Goal: Task Accomplishment & Management: Complete application form

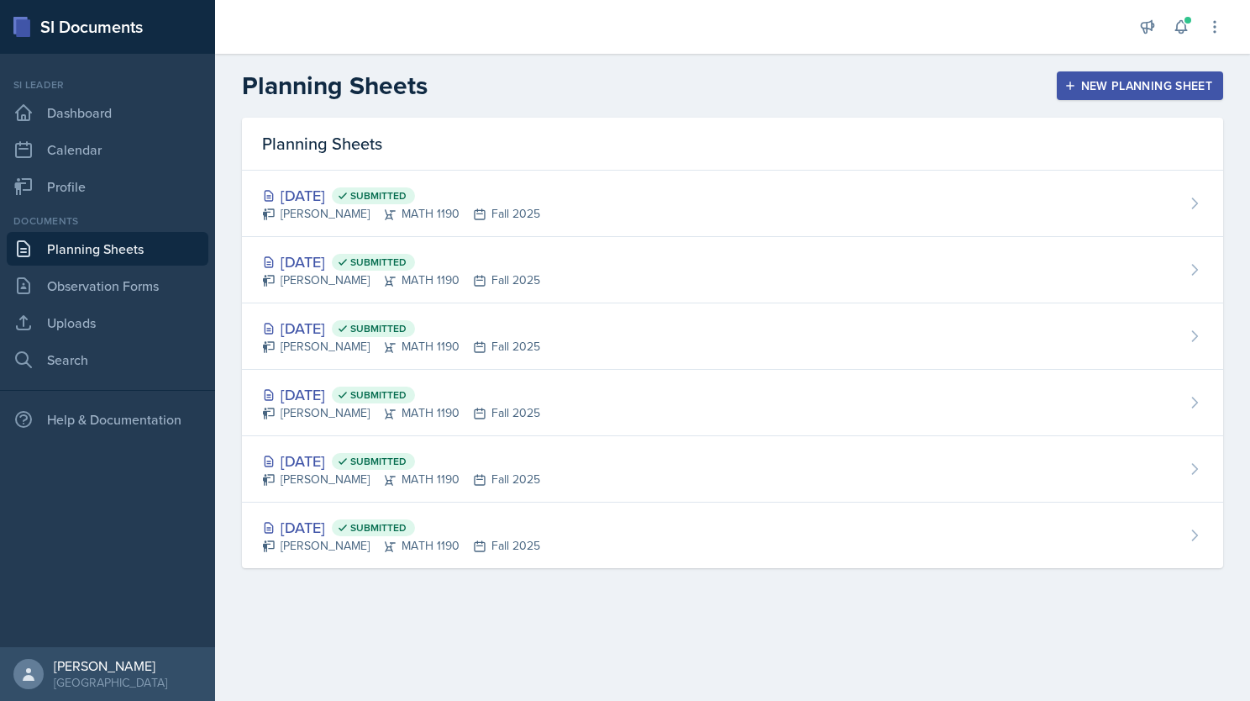
click at [1115, 89] on div "New Planning Sheet" at bounding box center [1140, 85] width 145 height 13
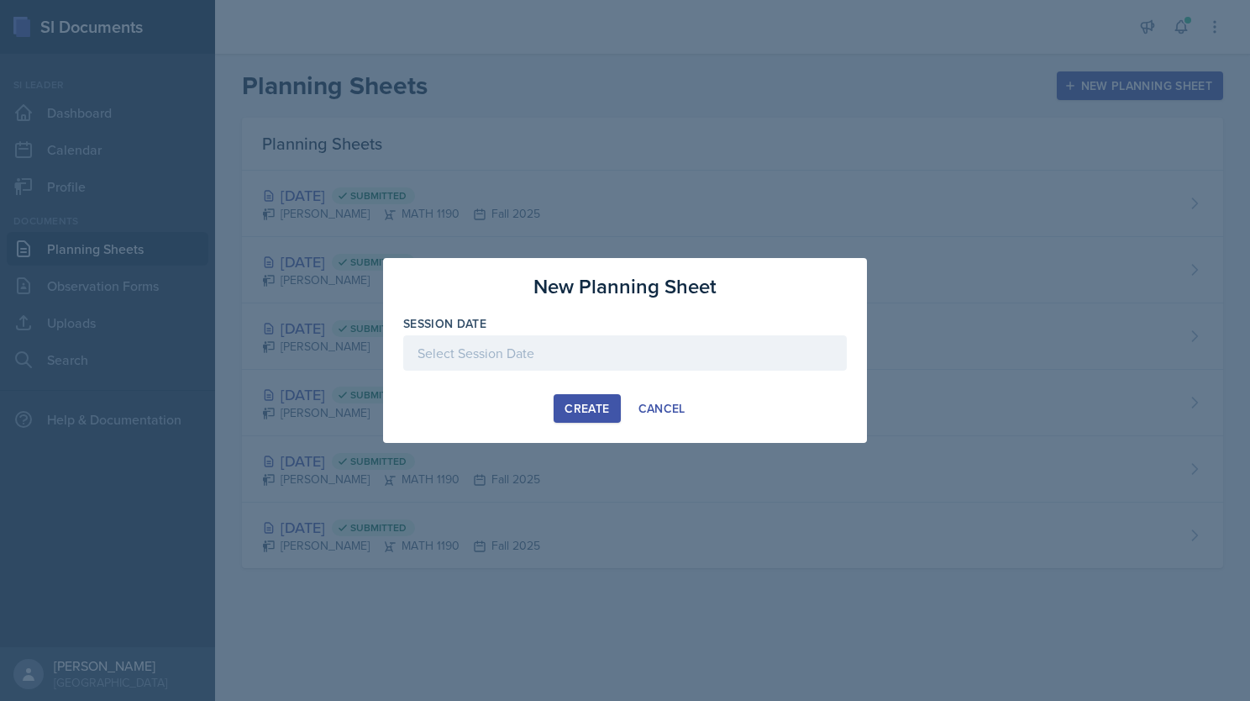
click at [605, 342] on div at bounding box center [625, 352] width 444 height 35
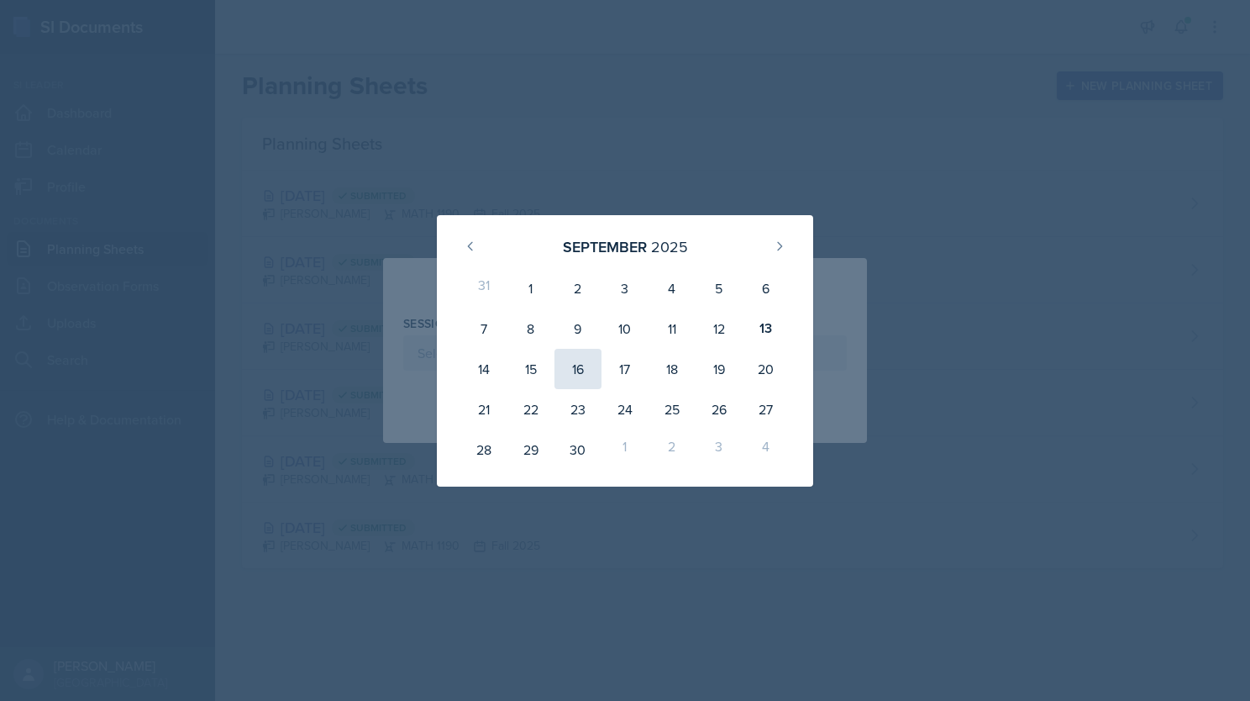
click at [581, 368] on div "16" at bounding box center [578, 369] width 47 height 40
type input "[DATE]"
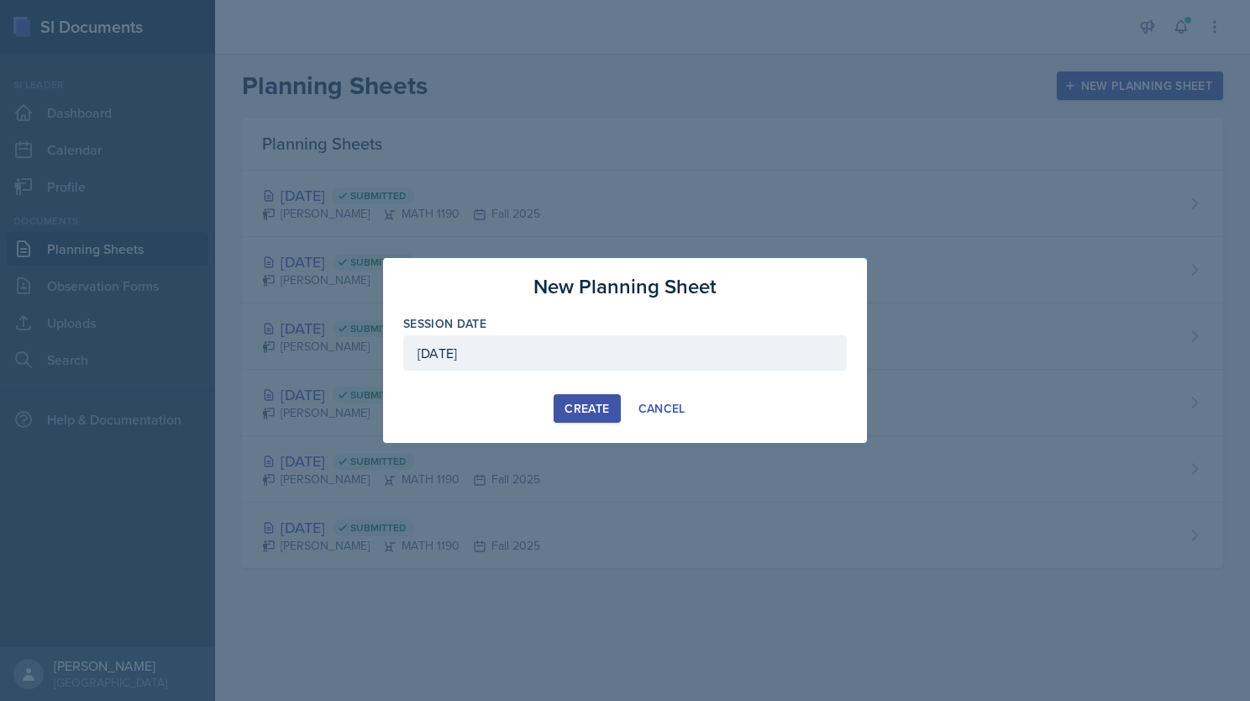
click at [597, 396] on button "Create" at bounding box center [587, 408] width 66 height 29
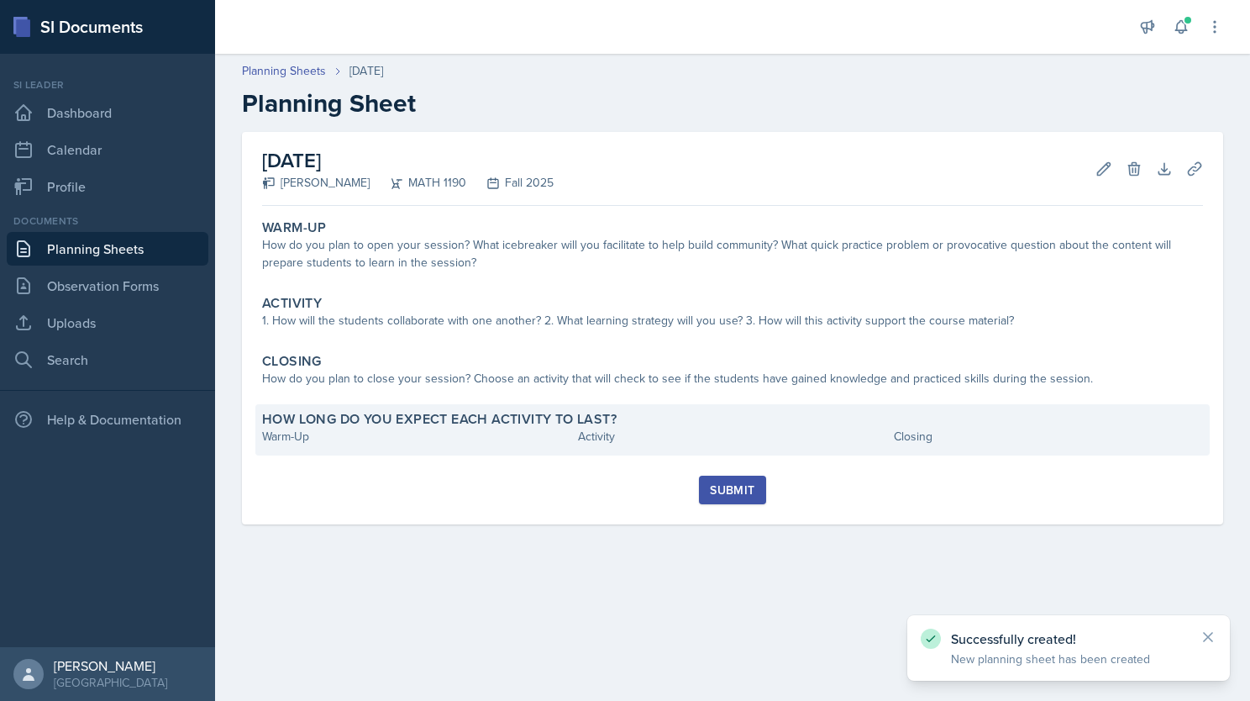
click at [329, 444] on div "Warm-Up" at bounding box center [416, 437] width 309 height 18
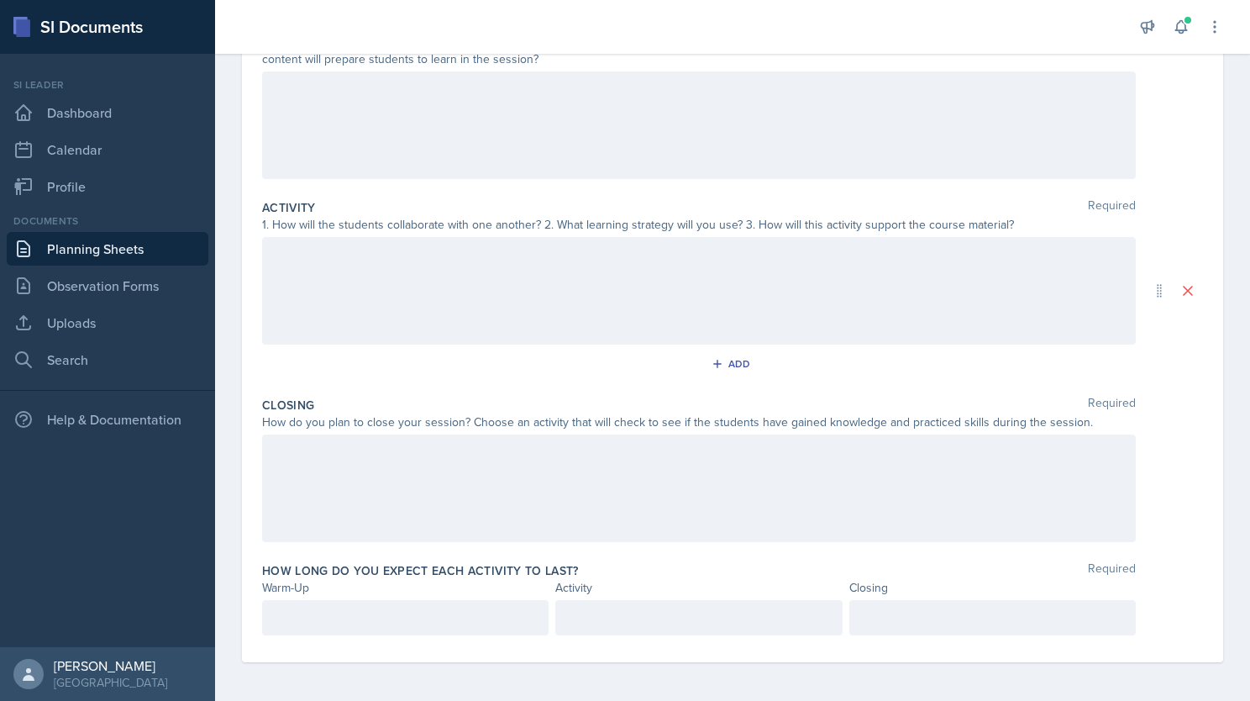
scroll to position [242, 0]
click at [318, 617] on p at bounding box center [405, 616] width 258 height 20
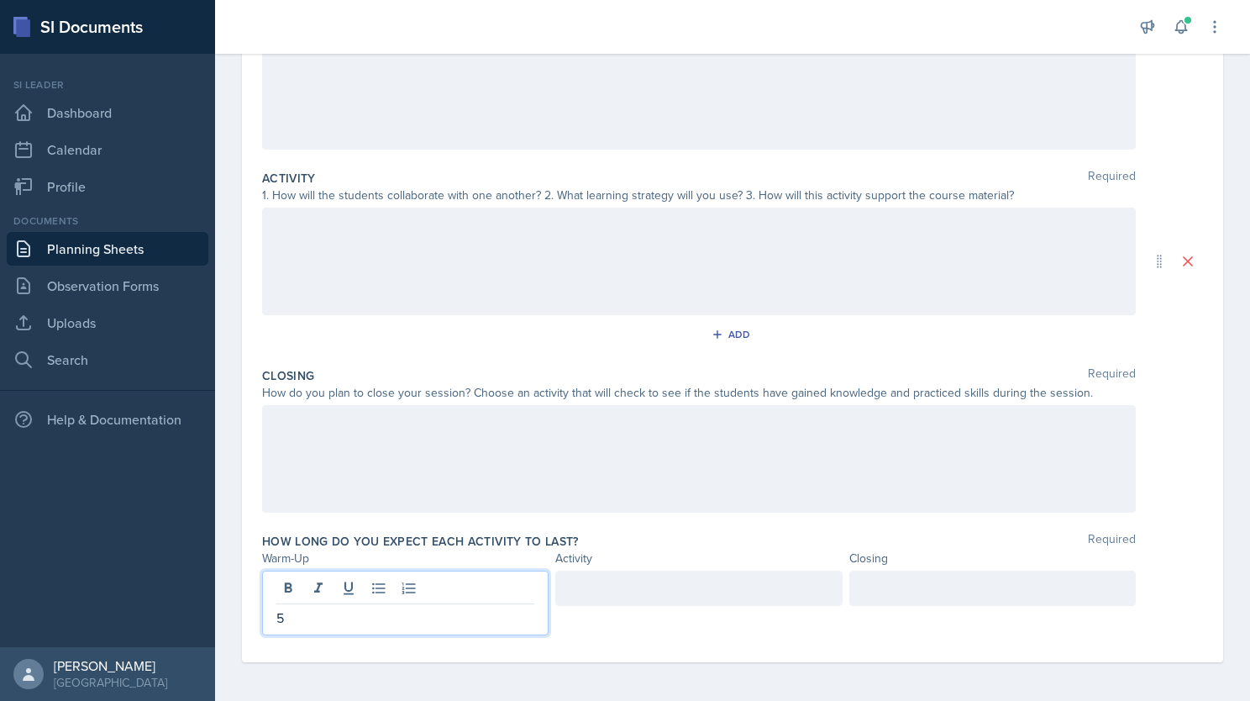
click at [636, 588] on div at bounding box center [698, 587] width 286 height 35
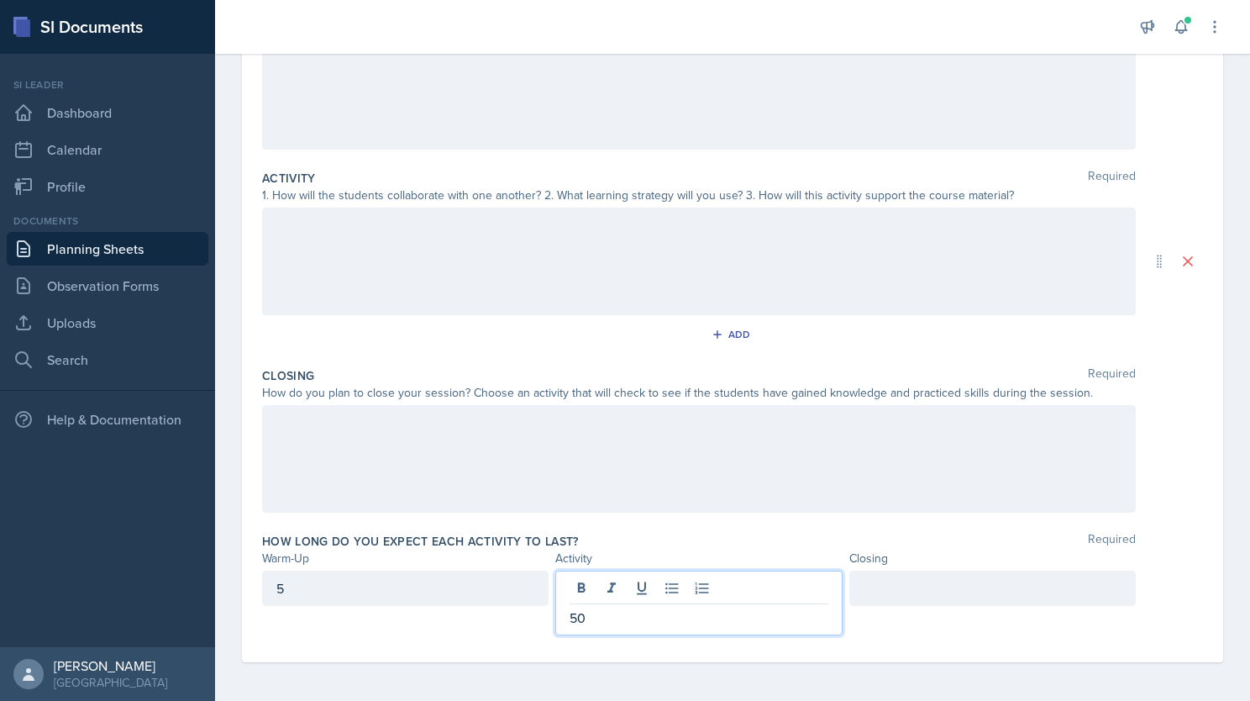
click at [939, 581] on div at bounding box center [992, 587] width 286 height 35
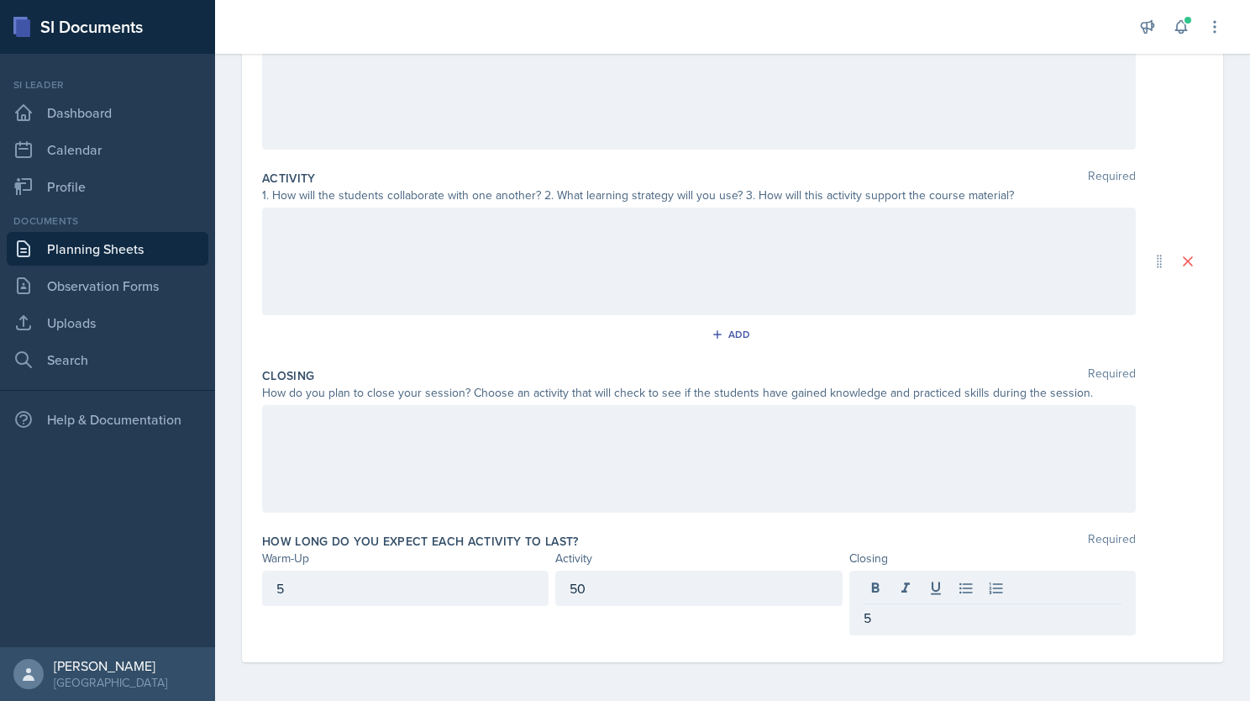
click at [608, 456] on div at bounding box center [699, 459] width 874 height 108
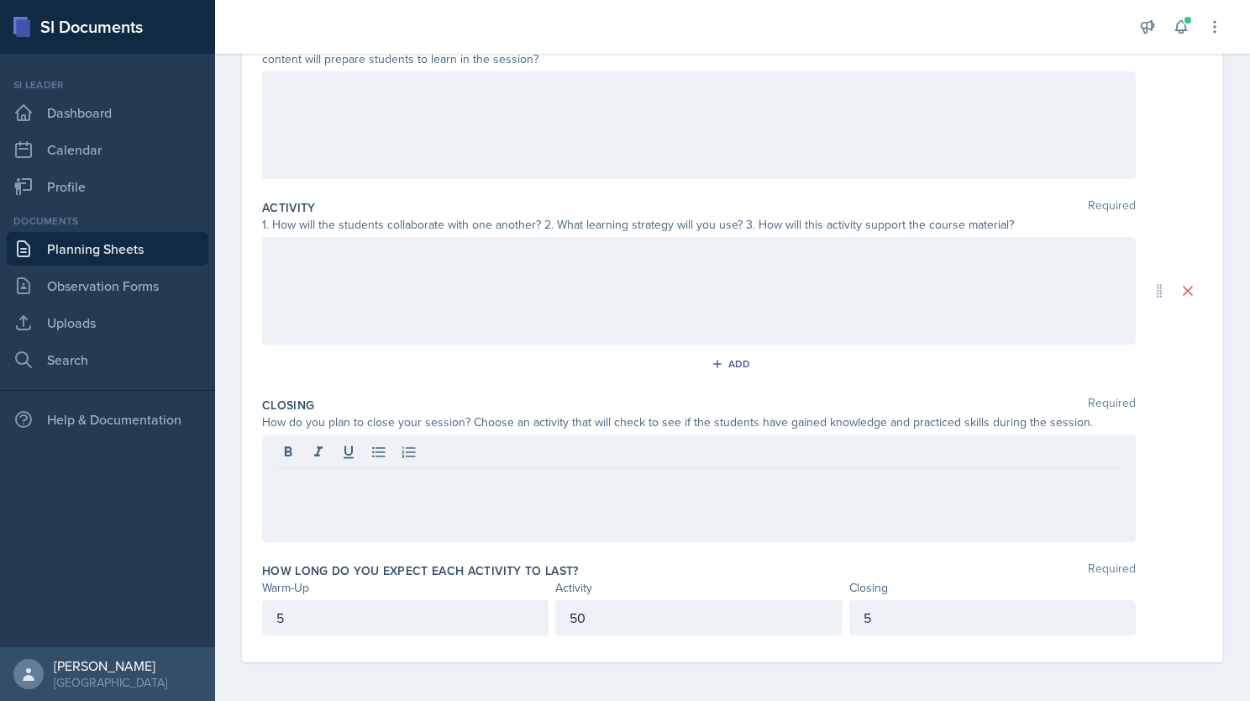
click at [504, 108] on div at bounding box center [699, 125] width 874 height 108
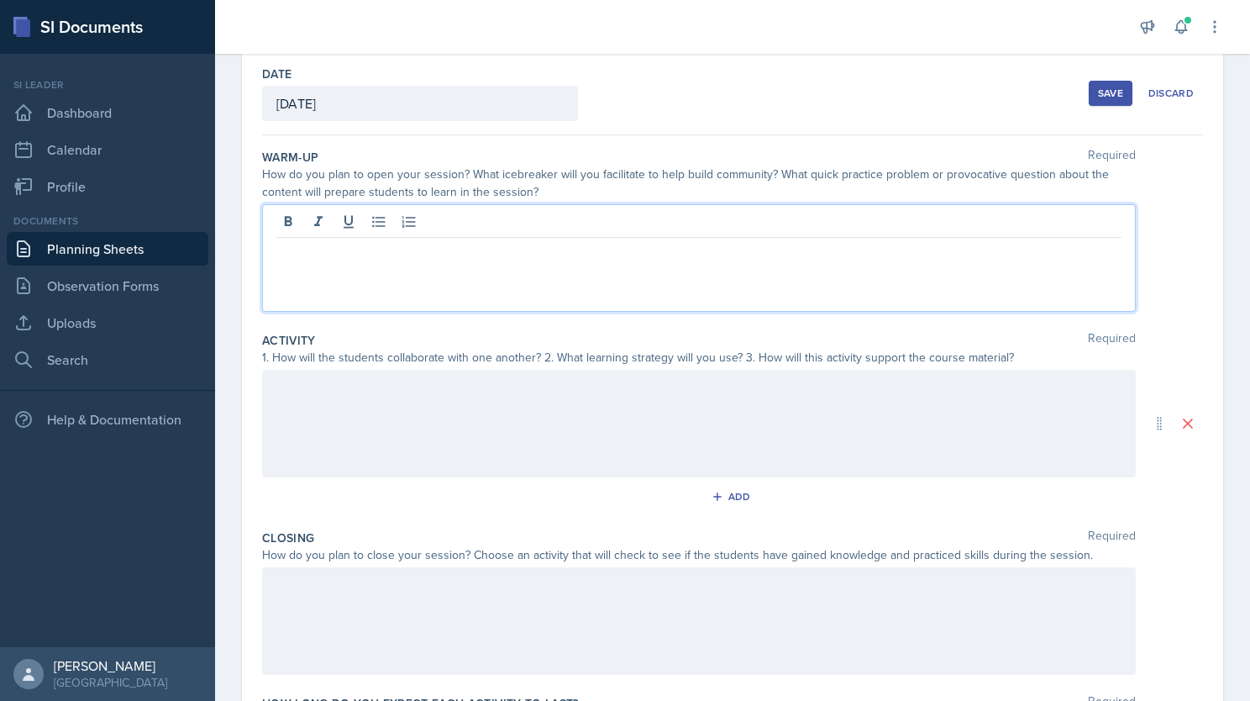
scroll to position [45, 0]
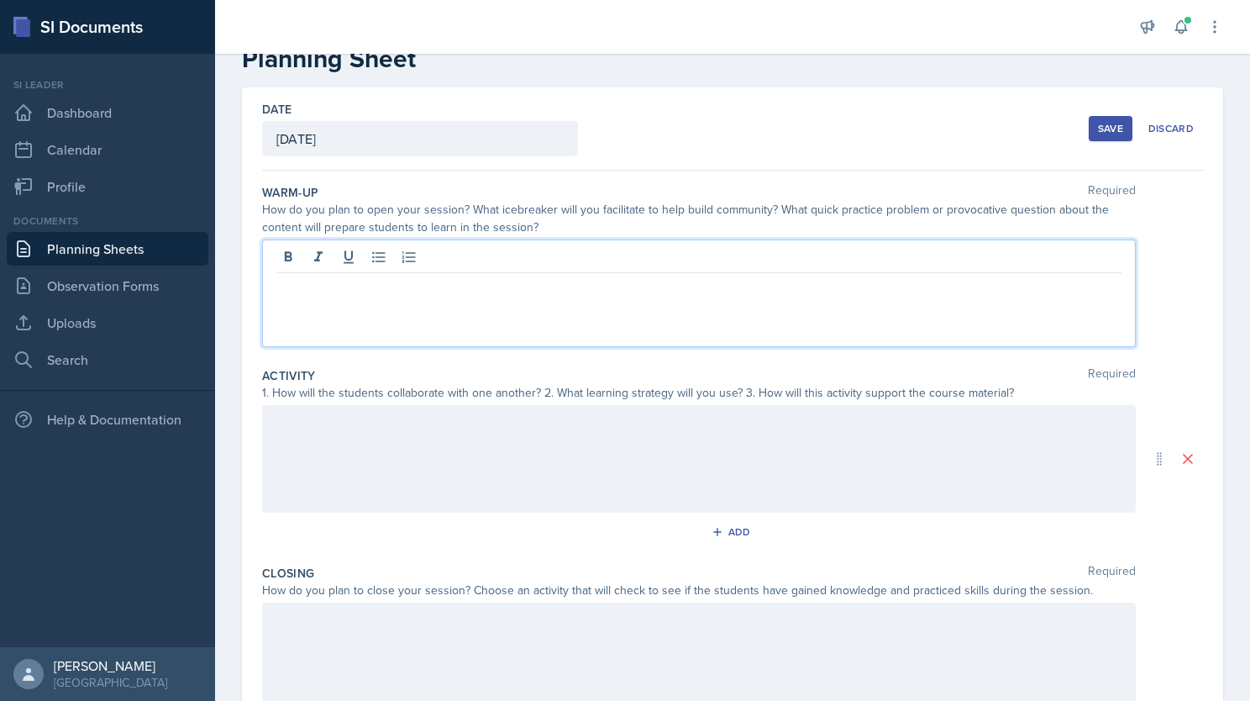
click at [486, 428] on p at bounding box center [698, 423] width 845 height 20
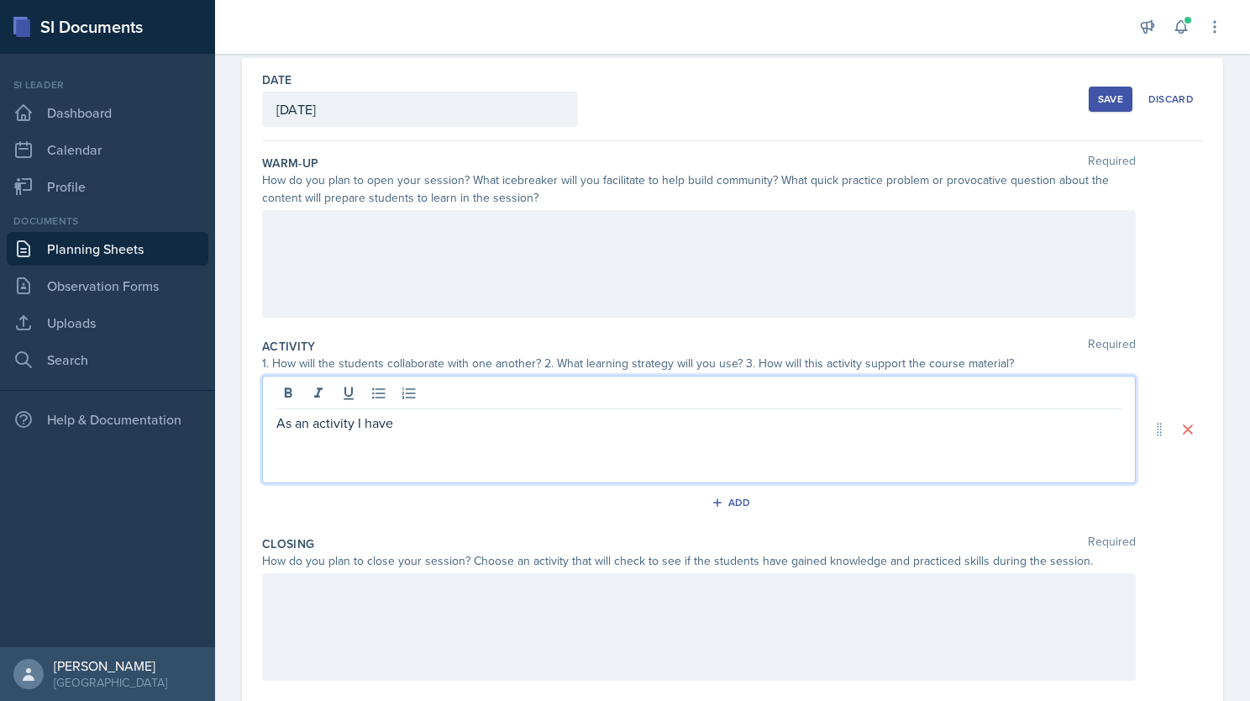
click at [413, 426] on p "As an activity I have" at bounding box center [698, 423] width 845 height 20
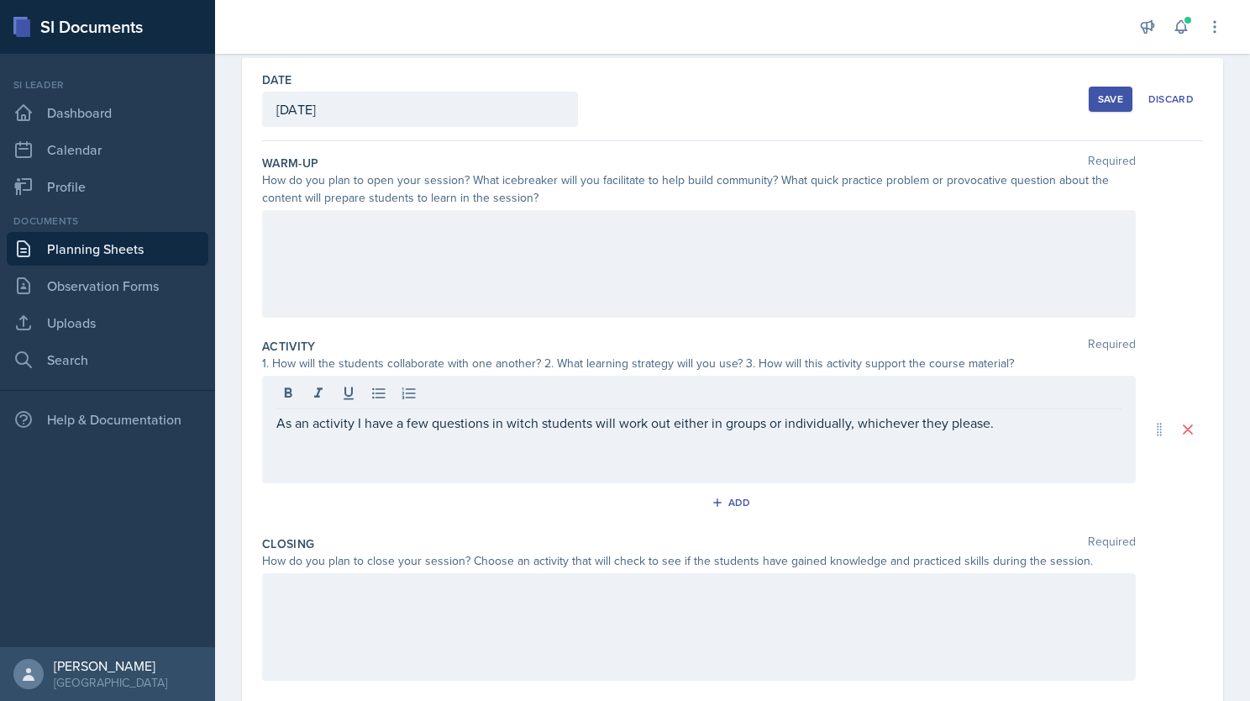
click at [1015, 431] on div "As an activity I have a few questions in witch students will work out either in…" at bounding box center [699, 430] width 874 height 108
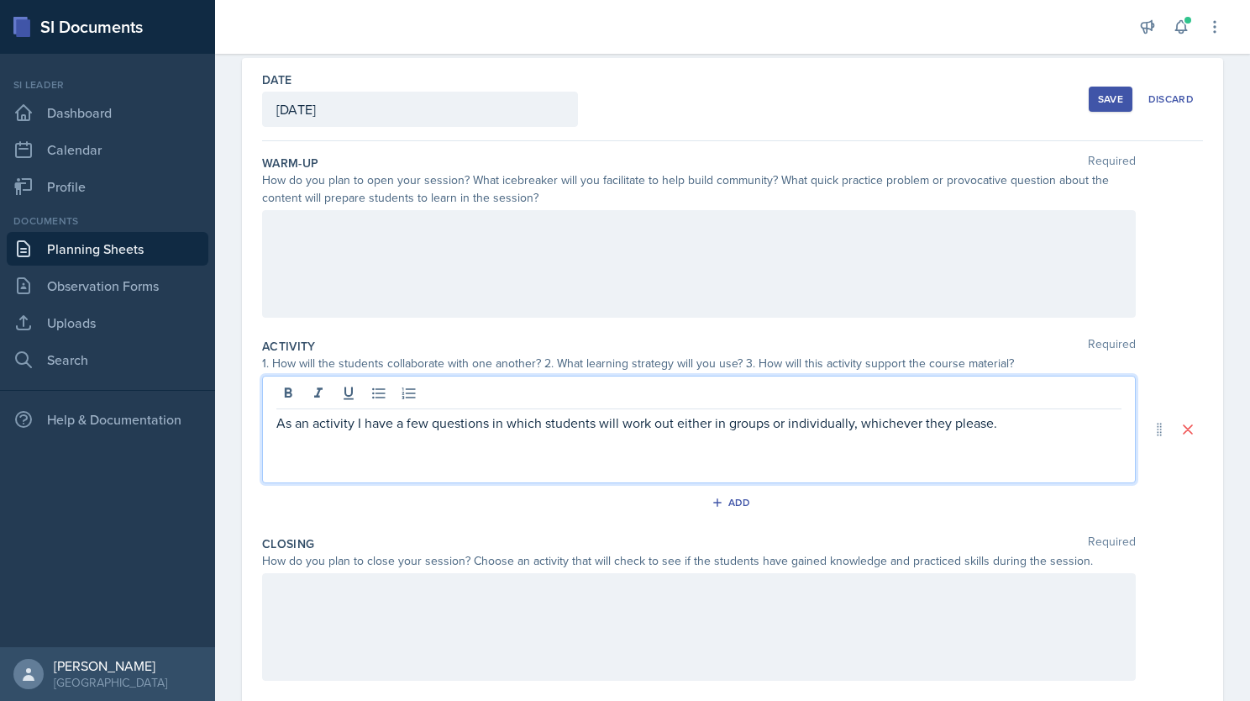
click at [1016, 425] on p "As an activity I have a few questions in which students will work out either in…" at bounding box center [698, 423] width 845 height 20
click at [1024, 423] on p "As an activity I have a few questions in which students will work out either in…" at bounding box center [698, 433] width 845 height 40
click at [1025, 423] on p "As an activity I have a few questions in which students will work out either in…" at bounding box center [698, 433] width 845 height 40
click at [1005, 422] on p "As an activity I have a few questions in which students will work out either in…" at bounding box center [698, 433] width 845 height 40
click at [544, 448] on p "As an activity I have a few questions in which students will work out either in…" at bounding box center [698, 433] width 845 height 40
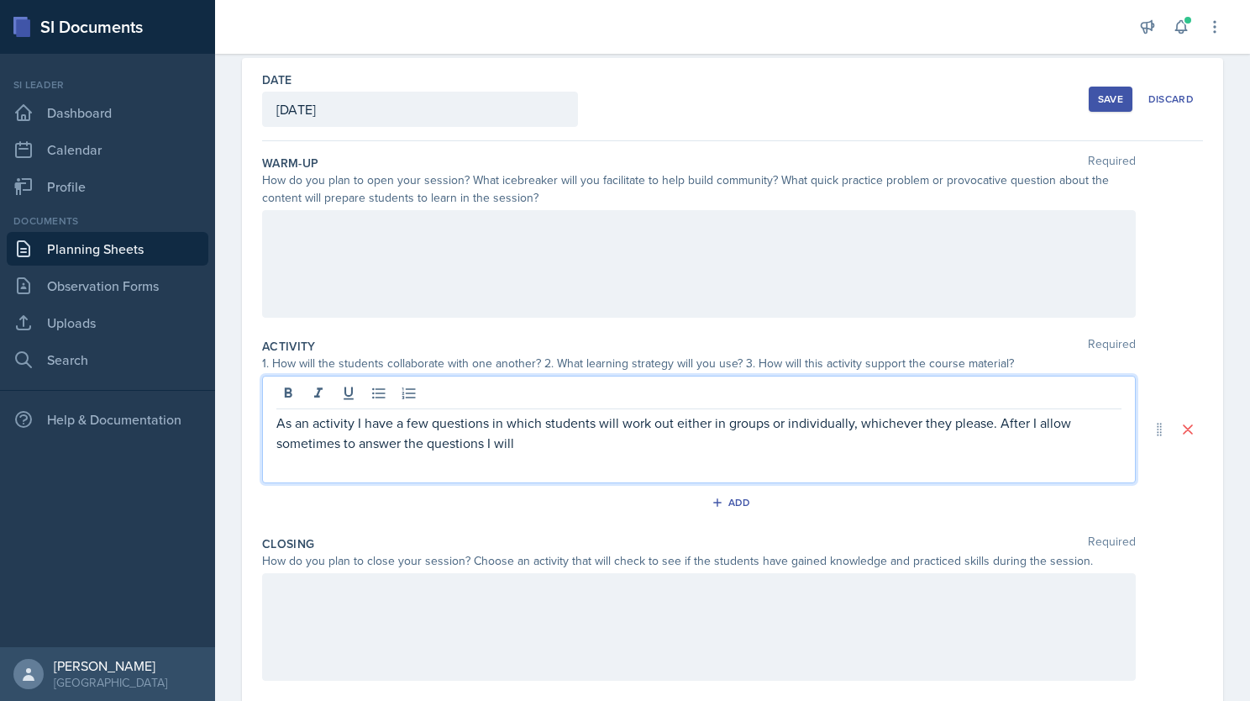
click at [469, 244] on div at bounding box center [699, 264] width 874 height 108
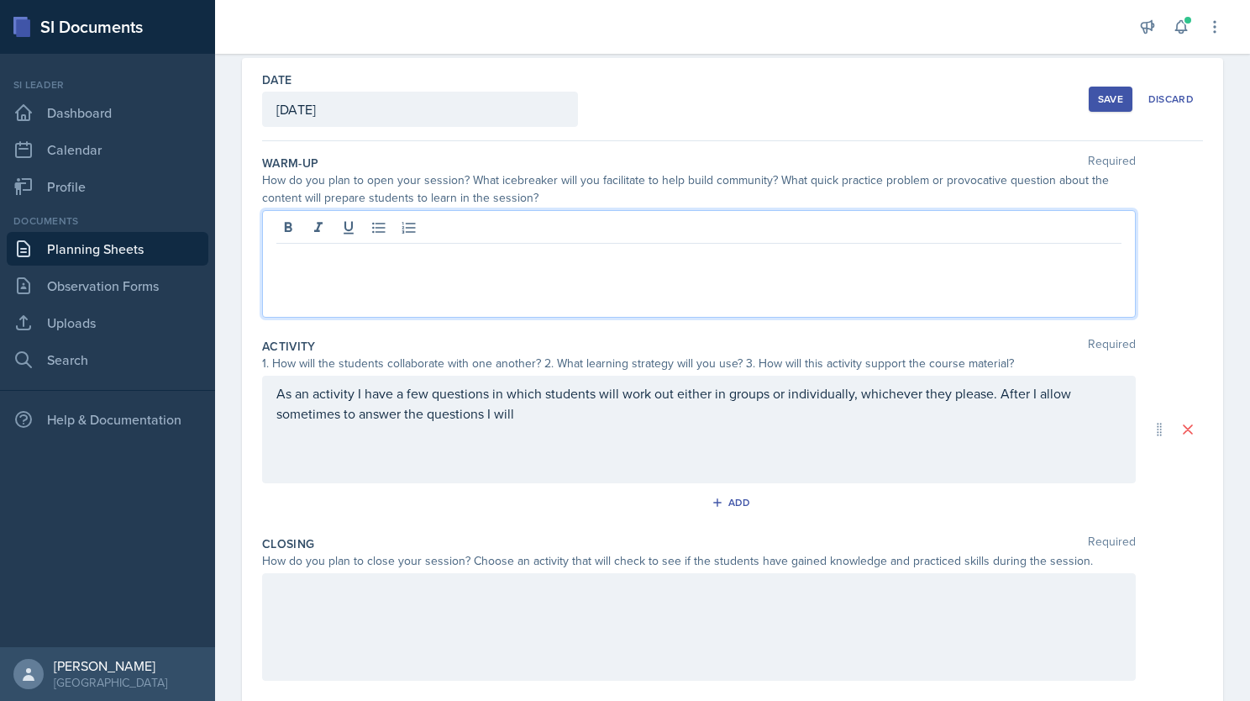
scroll to position [103, 0]
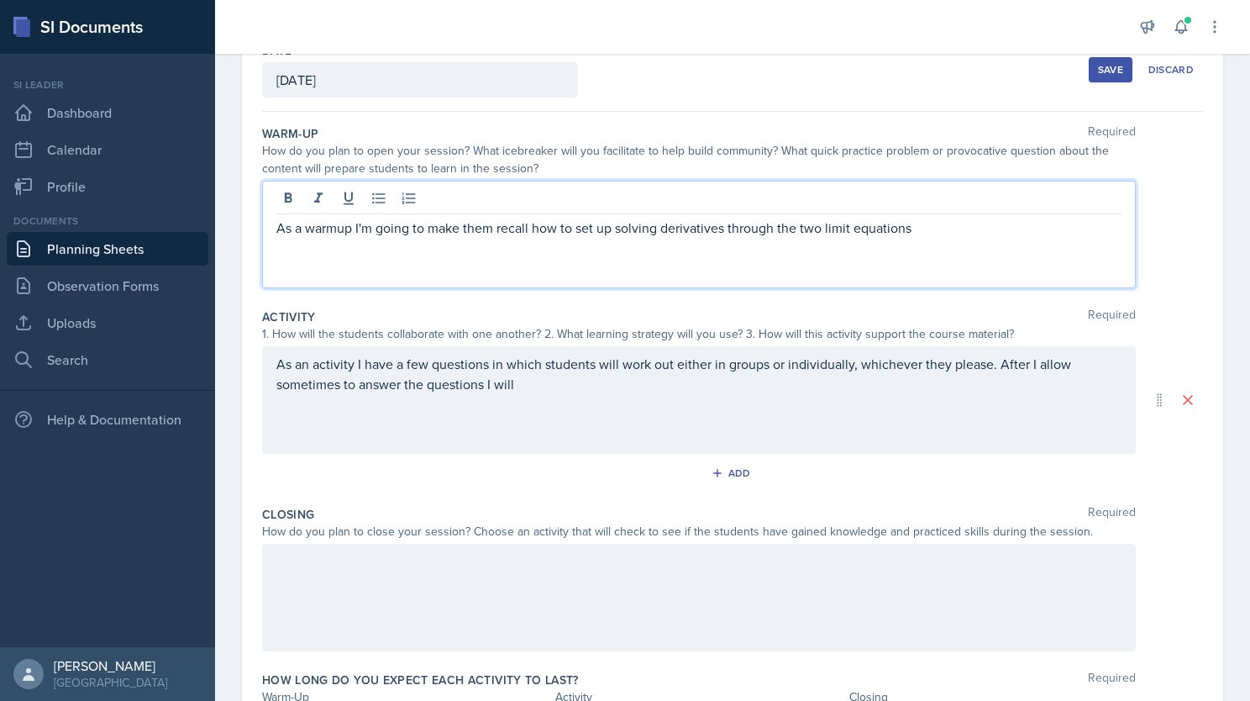
click at [921, 234] on p "As a warmup I'm going to make them recall how to set up solving derivatives thr…" at bounding box center [698, 228] width 845 height 20
click at [483, 247] on p "As a warmup I'm going to make them recall how to set up solving derivatives thr…" at bounding box center [698, 238] width 845 height 40
click at [591, 256] on p "As a warmup I'm going to make them recall how to set up solving derivatives thr…" at bounding box center [698, 238] width 845 height 40
click at [559, 381] on div "As an activity I have a few questions in which students will work out either in…" at bounding box center [699, 400] width 874 height 108
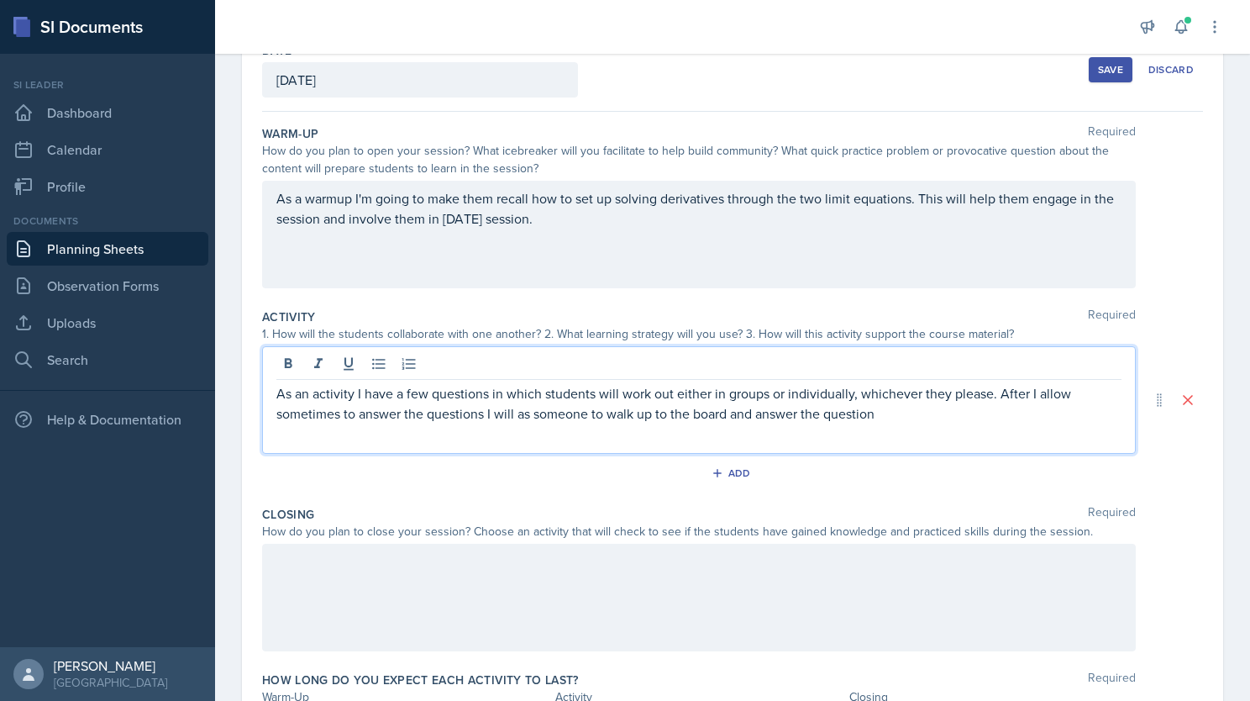
click at [925, 415] on p "As an activity I have a few questions in which students will work out either in…" at bounding box center [698, 403] width 845 height 40
click at [754, 427] on p "As an activity I have a few questions in which students will work out either in…" at bounding box center [698, 413] width 845 height 60
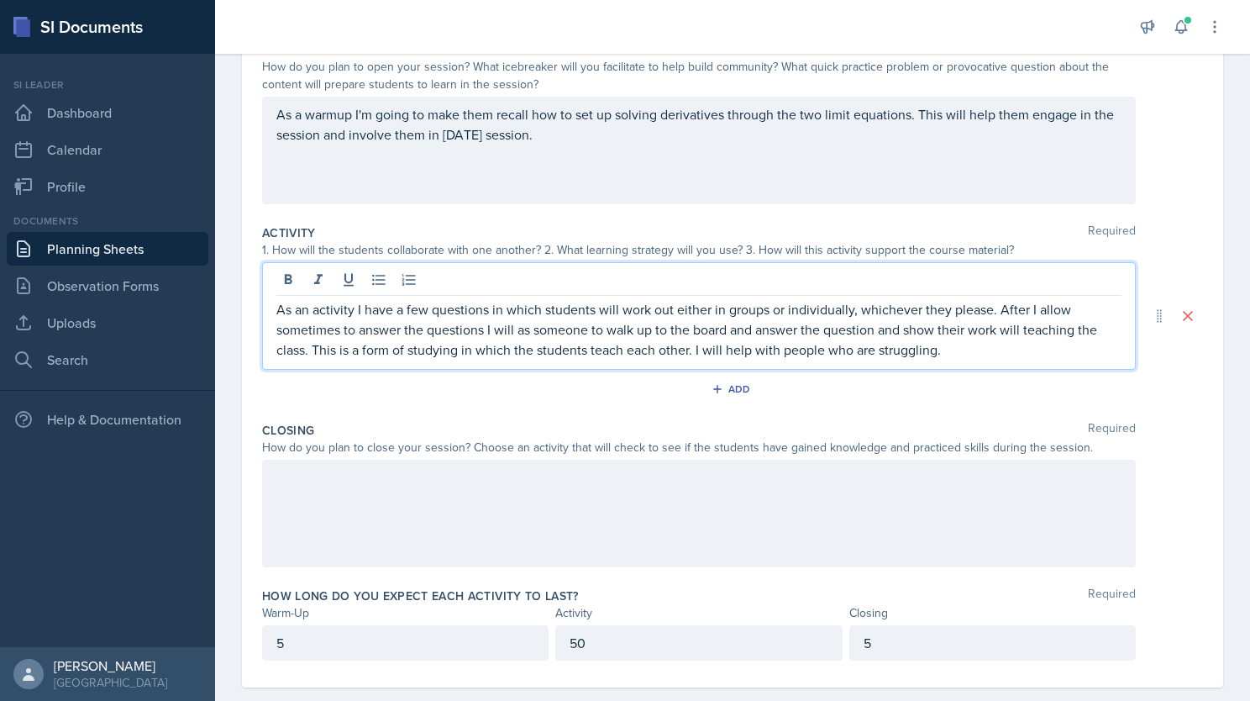
click at [651, 499] on div at bounding box center [699, 514] width 874 height 108
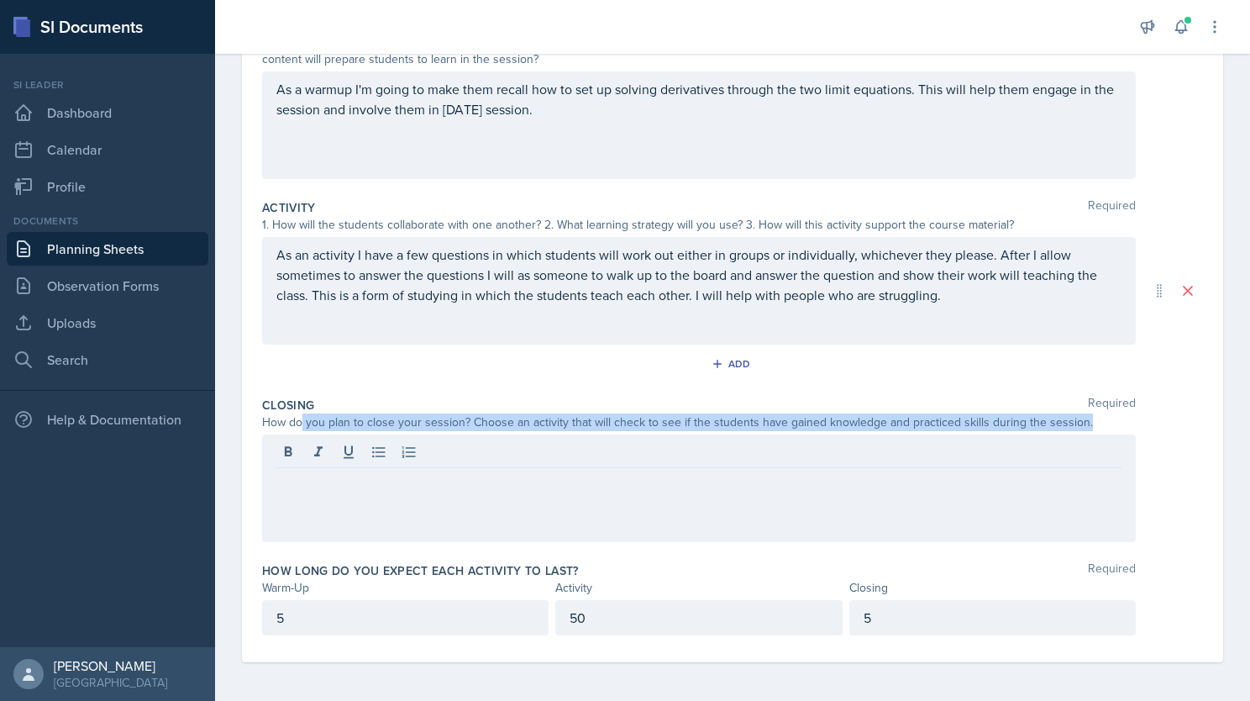
drag, startPoint x: 302, startPoint y: 423, endPoint x: 1081, endPoint y: 416, distance: 778.9
click at [1081, 416] on div "How do you plan to close your session? Choose an activity that will check to se…" at bounding box center [699, 422] width 874 height 18
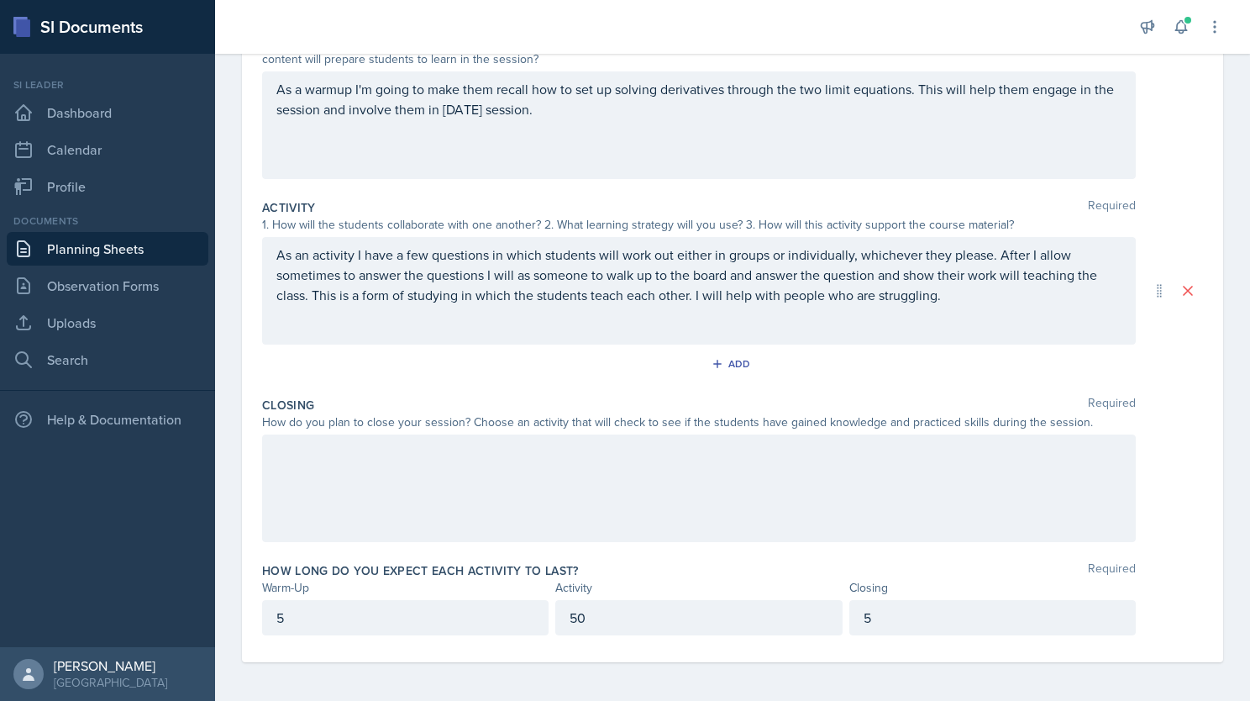
click at [299, 480] on div at bounding box center [699, 488] width 874 height 108
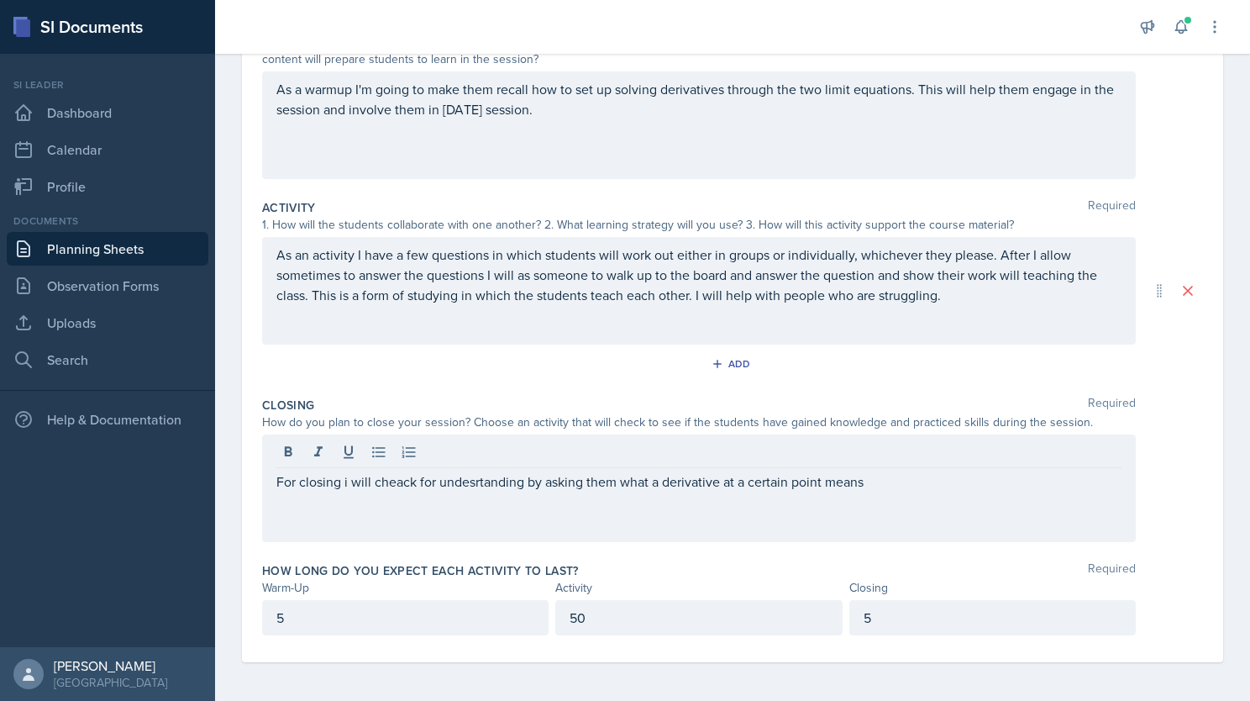
click at [459, 494] on div "For closing i will cheack for undesrtanding by asking them what a derivative at…" at bounding box center [699, 488] width 874 height 108
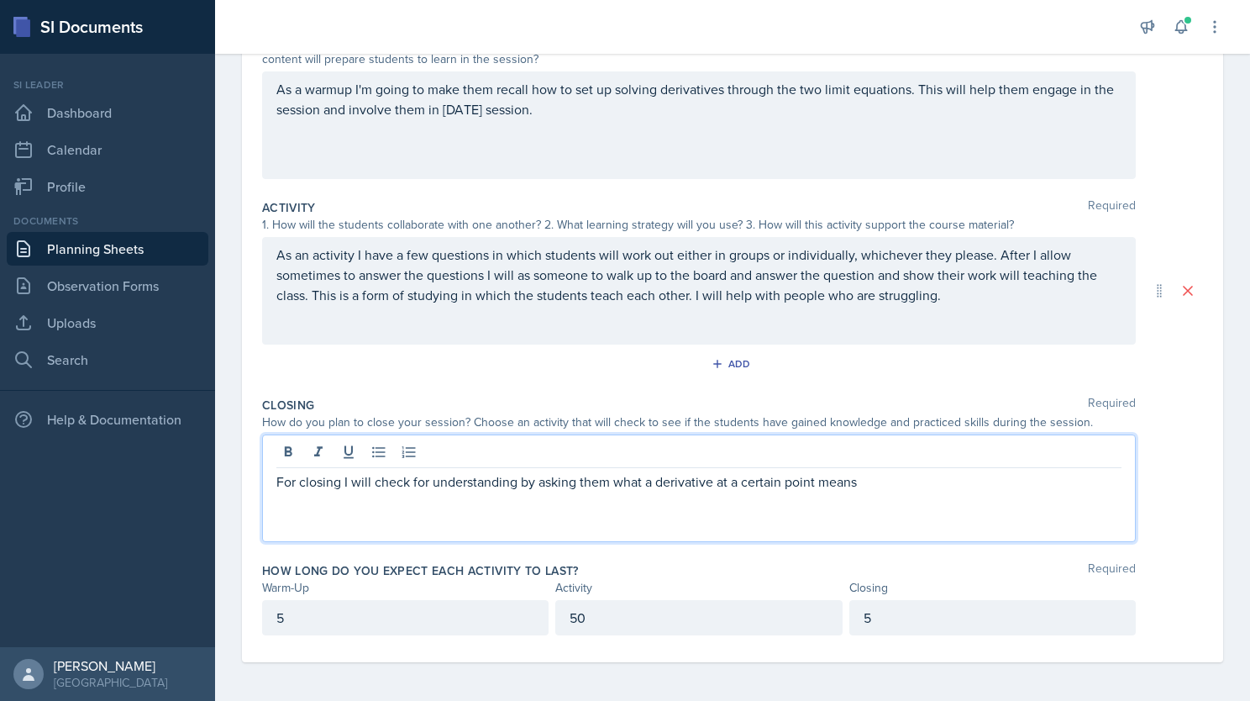
click at [883, 487] on p "For closing I will check for understanding by asking them what a derivative at …" at bounding box center [698, 481] width 845 height 20
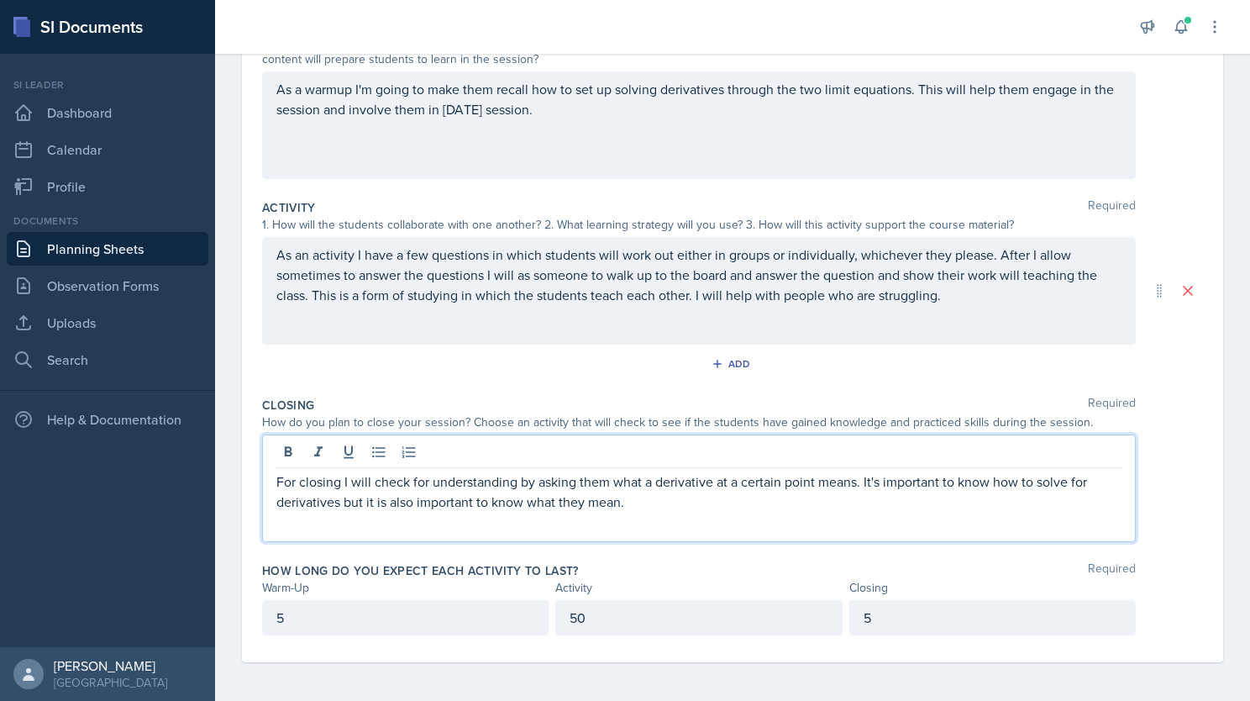
click at [692, 507] on p "For closing I will check for understanding by asking them what a derivative at …" at bounding box center [698, 491] width 845 height 40
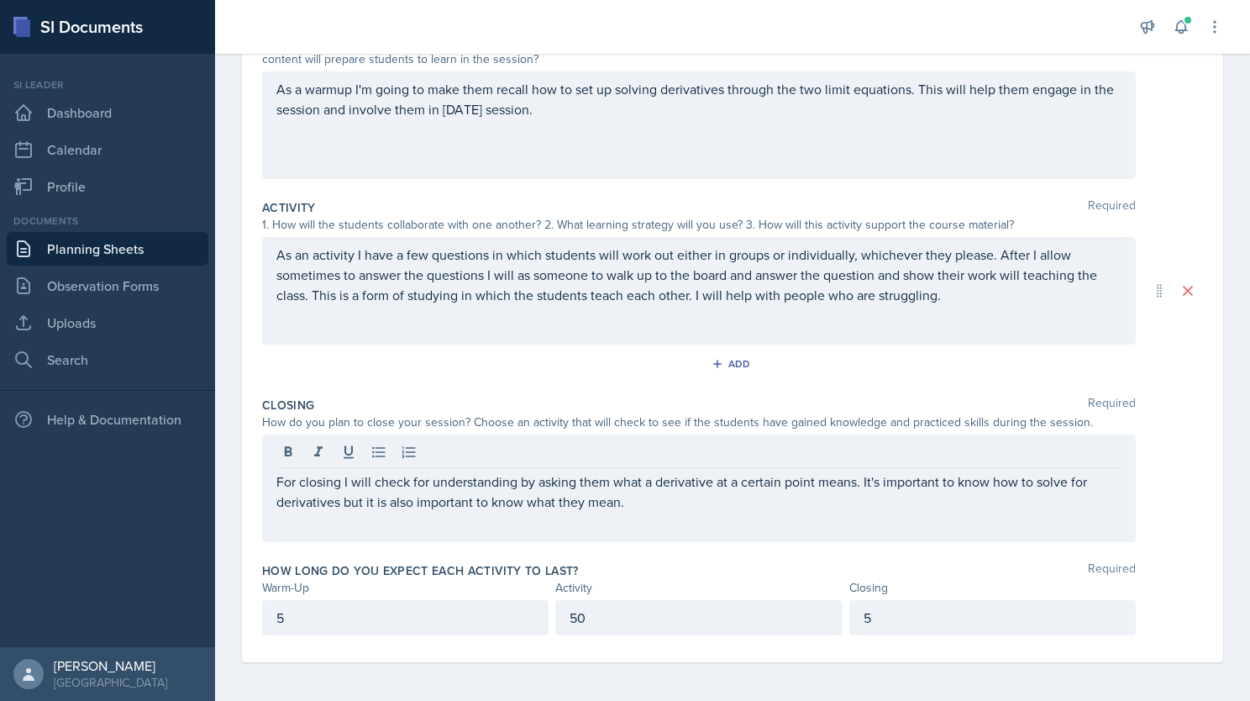
click at [667, 570] on div "How long do you expect each activity to last? Required" at bounding box center [732, 570] width 941 height 17
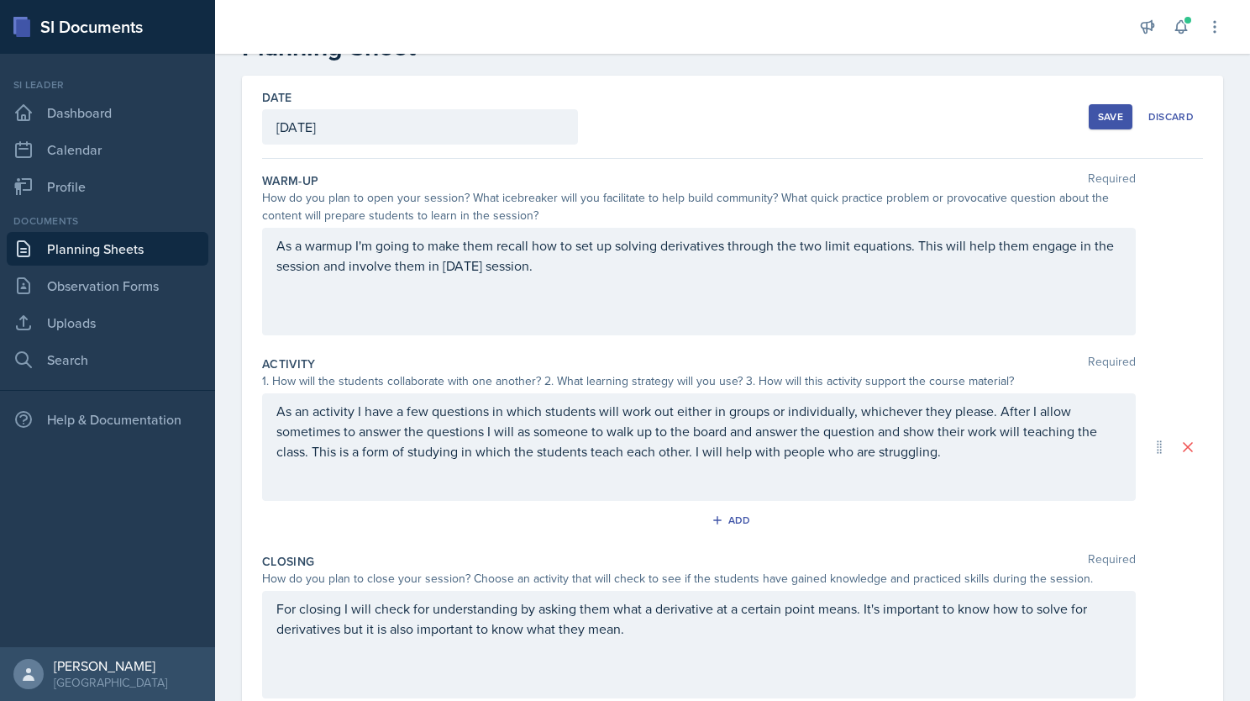
scroll to position [0, 0]
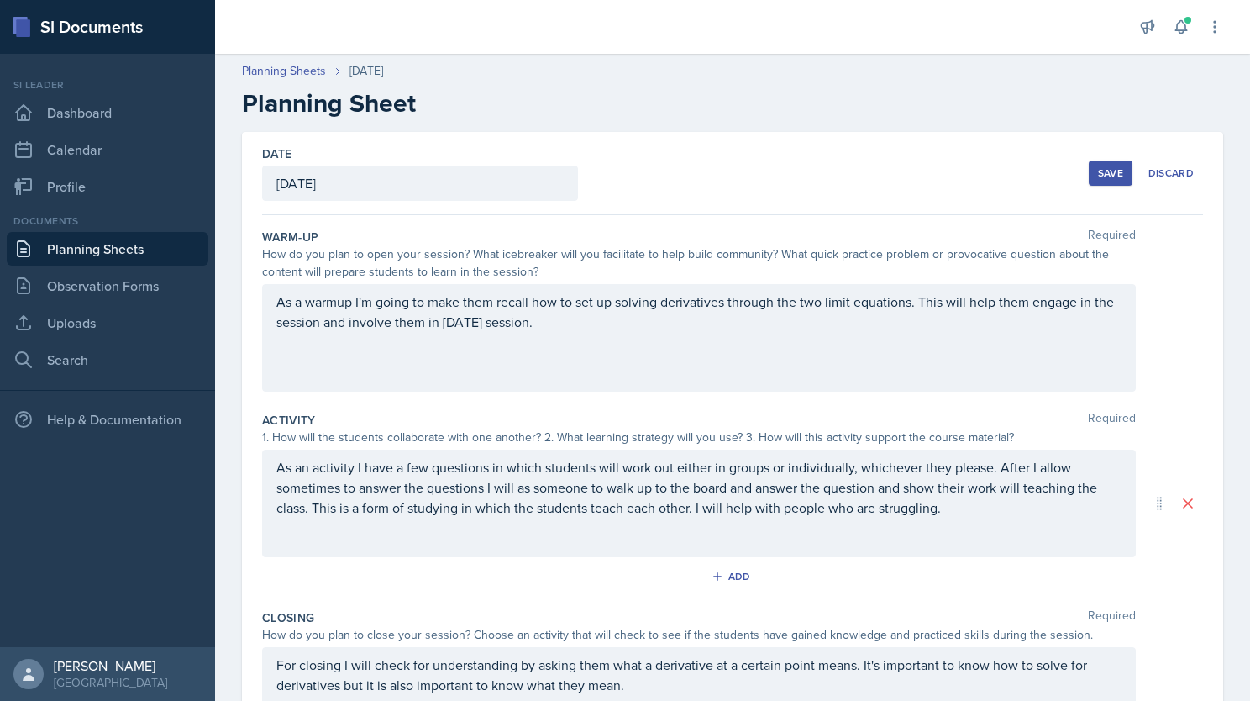
click at [1098, 175] on div "Save" at bounding box center [1110, 172] width 25 height 13
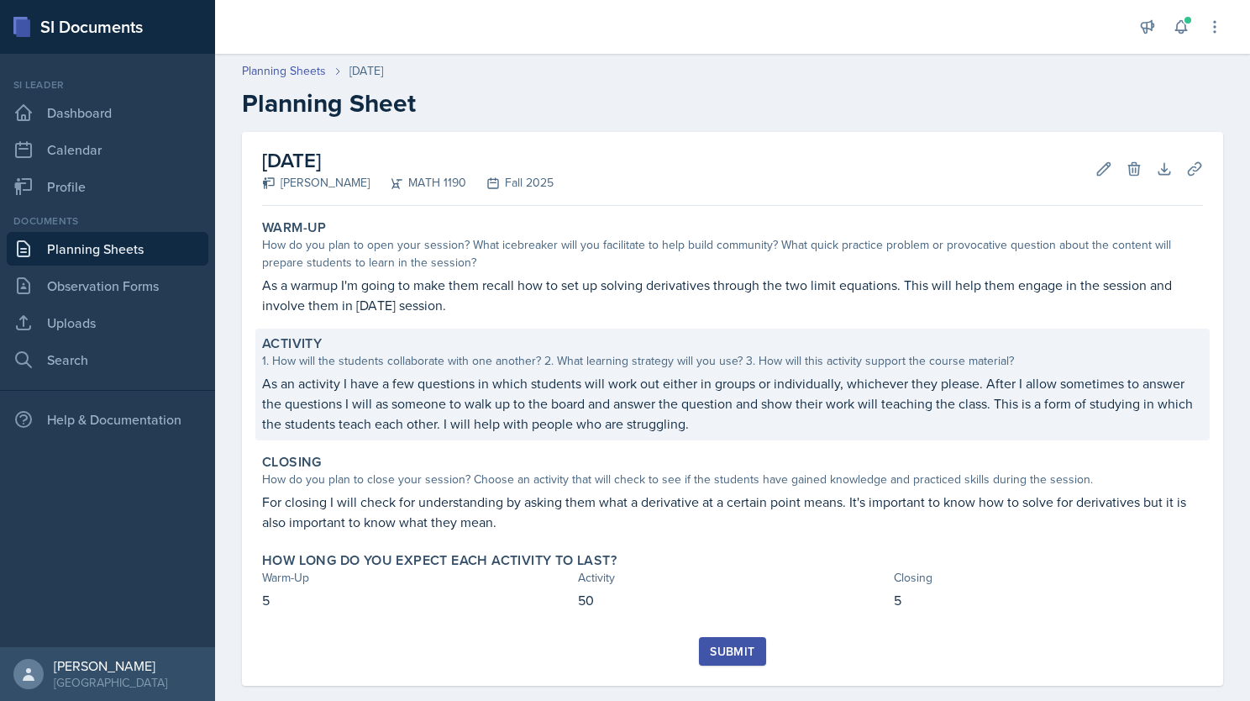
click at [760, 428] on p "As an activity I have a few questions in which students will work out either in…" at bounding box center [732, 403] width 941 height 60
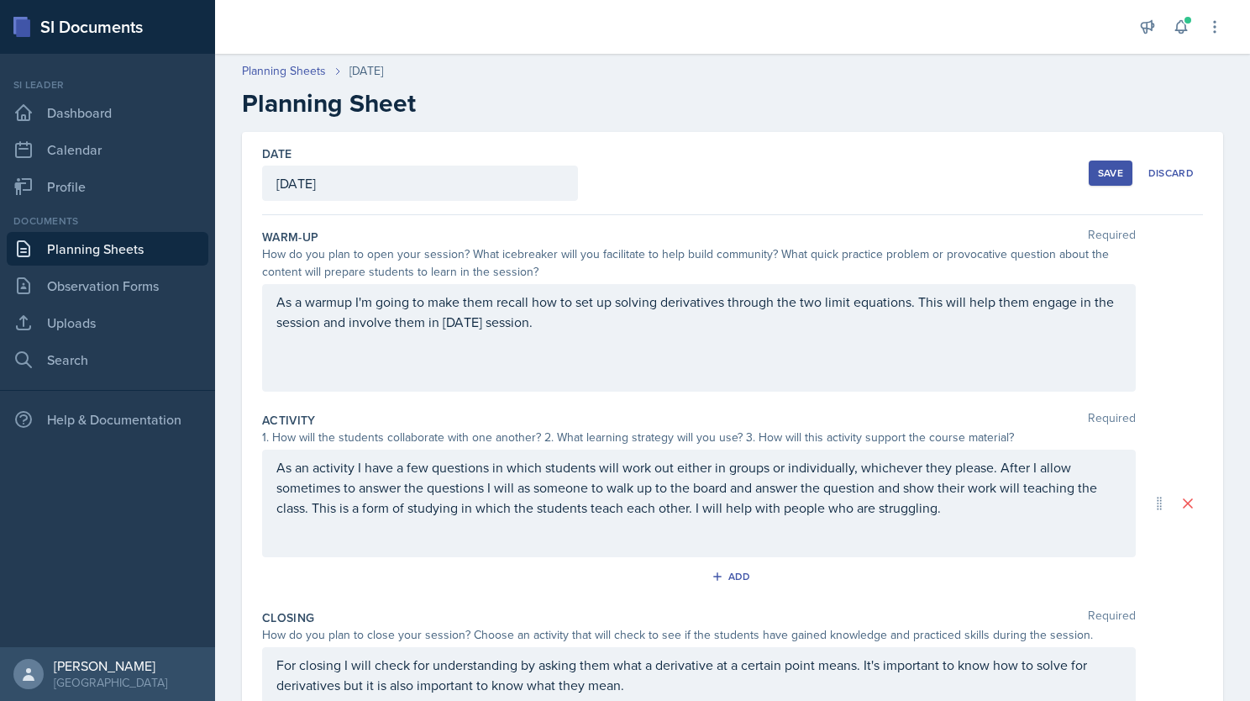
click at [962, 506] on p "As an activity I have a few questions in which students will work out either in…" at bounding box center [698, 487] width 845 height 60
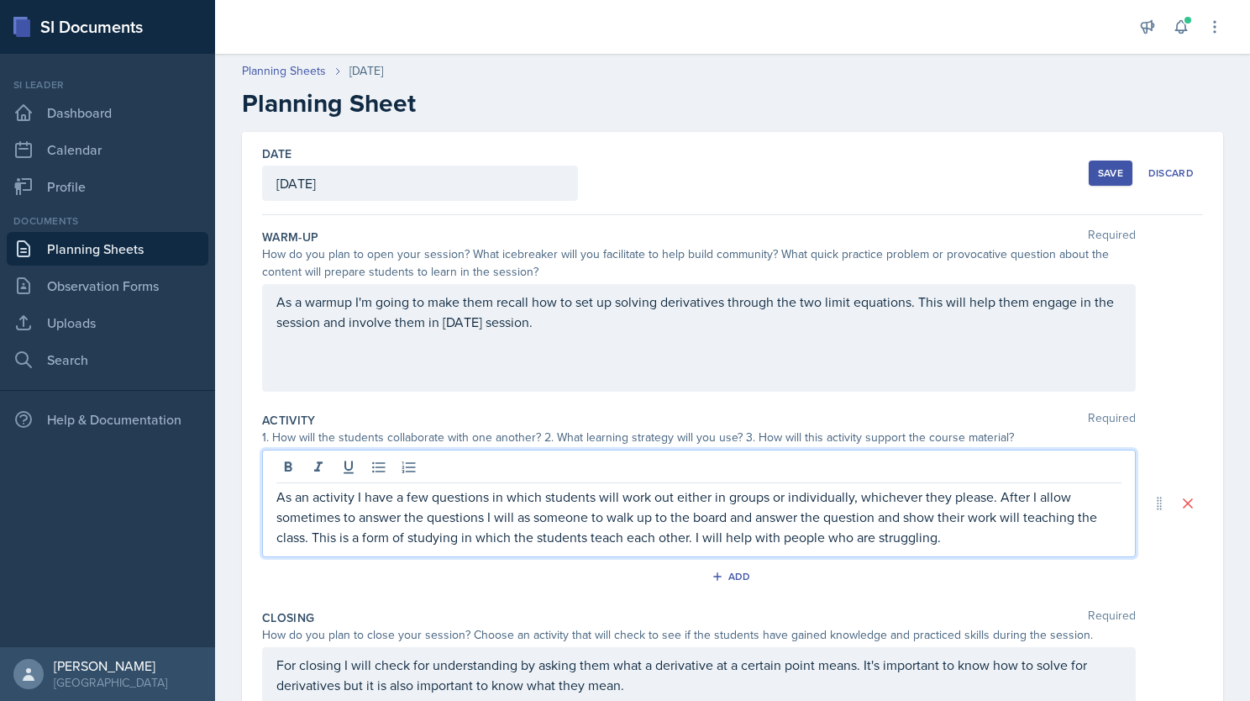
click at [986, 534] on p "As an activity I have a few questions in which students will work out either in…" at bounding box center [698, 516] width 845 height 60
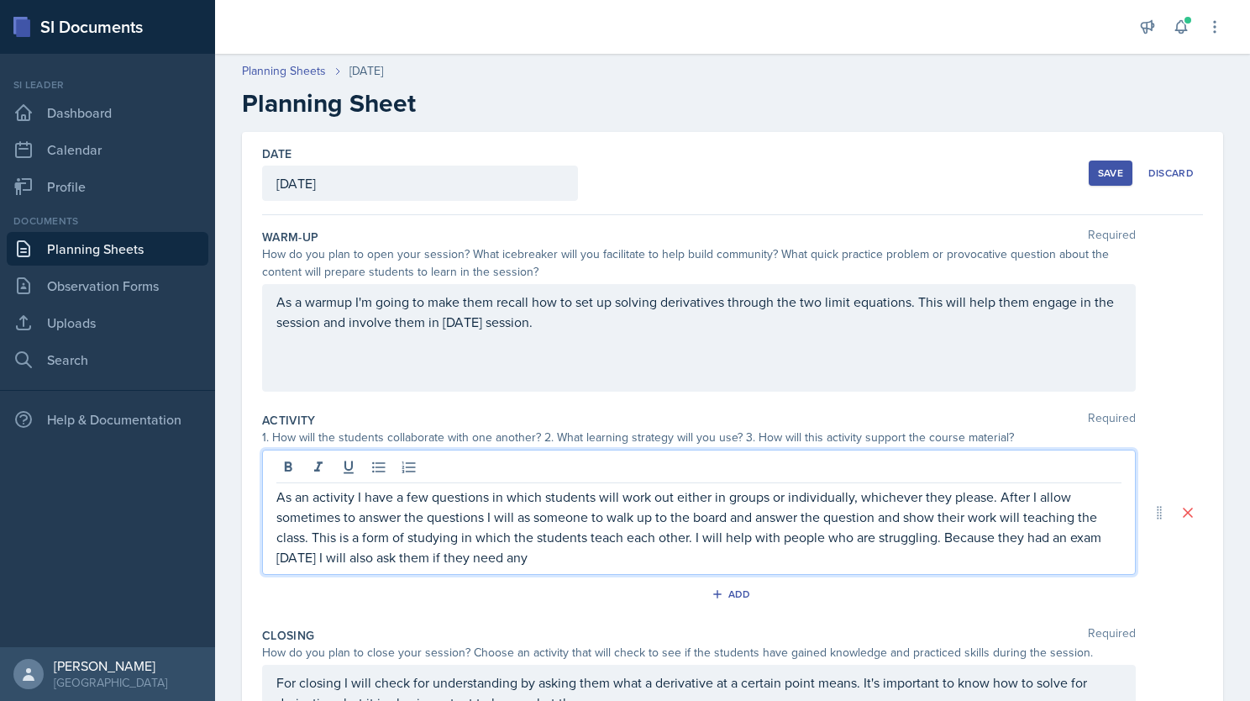
click at [552, 555] on p "As an activity I have a few questions in which students will work out either in…" at bounding box center [698, 526] width 845 height 81
click at [758, 554] on p "As an activity I have a few questions in which students will work out either in…" at bounding box center [698, 526] width 845 height 81
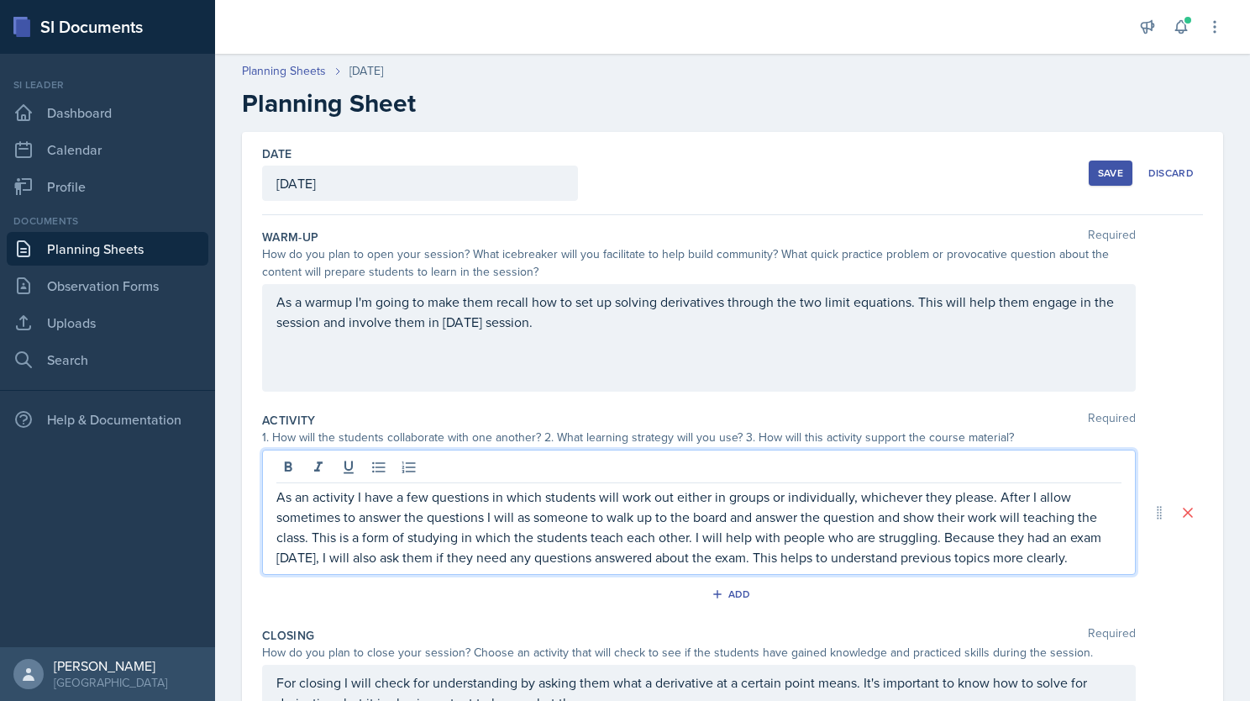
click at [1098, 172] on div "Save" at bounding box center [1110, 172] width 25 height 13
